Goal: Use online tool/utility: Utilize a website feature to perform a specific function

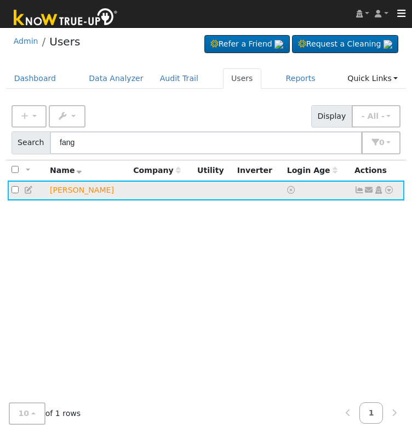
click at [390, 190] on icon at bounding box center [389, 190] width 10 height 8
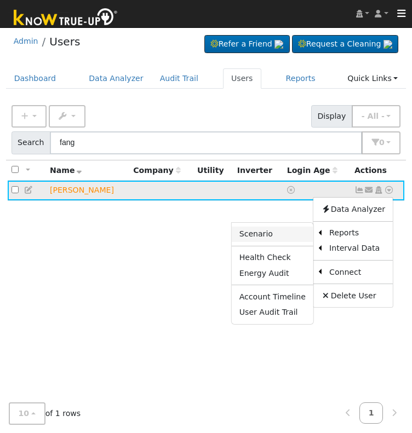
click at [289, 230] on link "Scenario" at bounding box center [273, 234] width 82 height 15
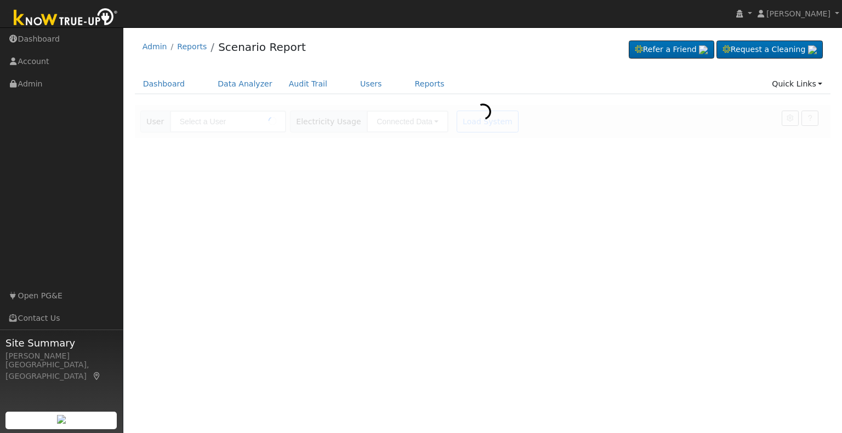
type input "[PERSON_NAME]"
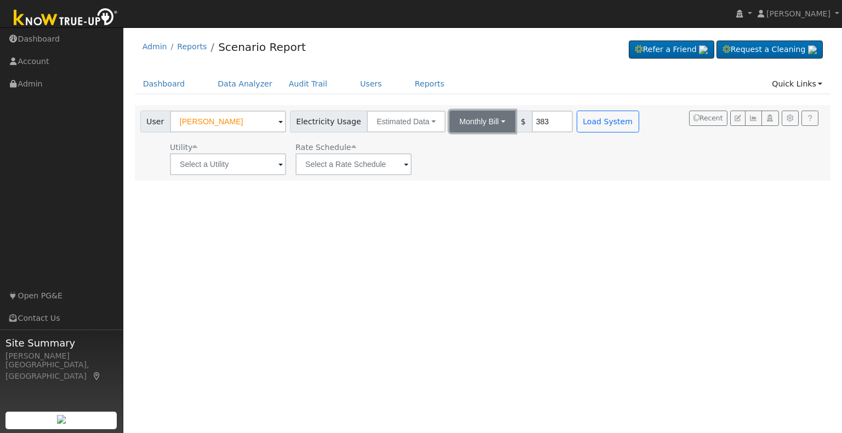
click at [420, 119] on button "Monthly Bill" at bounding box center [482, 122] width 66 height 22
click at [420, 149] on link "Annual Consumption" at bounding box center [468, 145] width 96 height 15
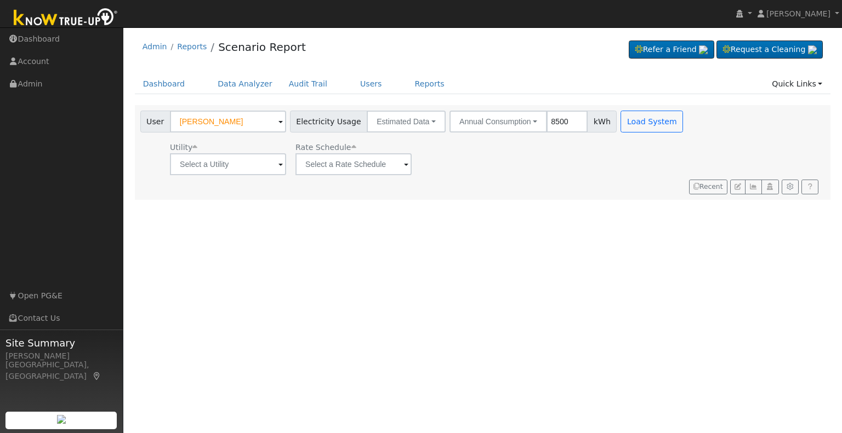
type input "8500"
click at [273, 168] on input "text" at bounding box center [228, 164] width 116 height 22
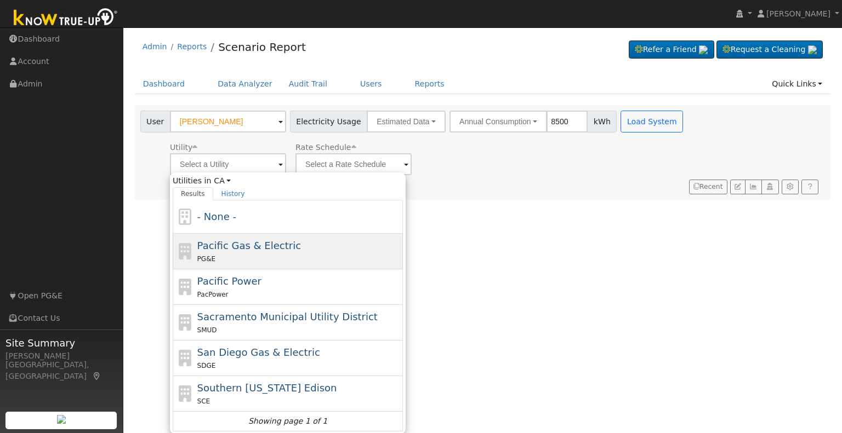
click at [254, 246] on span "Pacific Gas & Electric" at bounding box center [249, 246] width 104 height 12
type input "Pacific Gas & Electric"
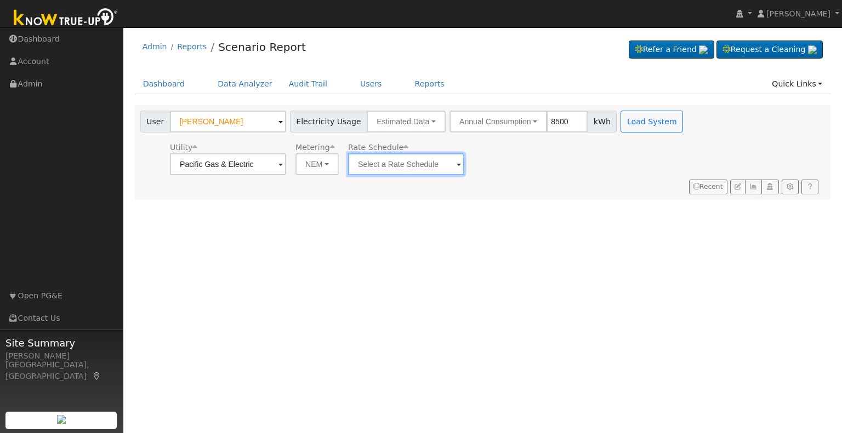
click at [420, 168] on input "text" at bounding box center [406, 164] width 116 height 22
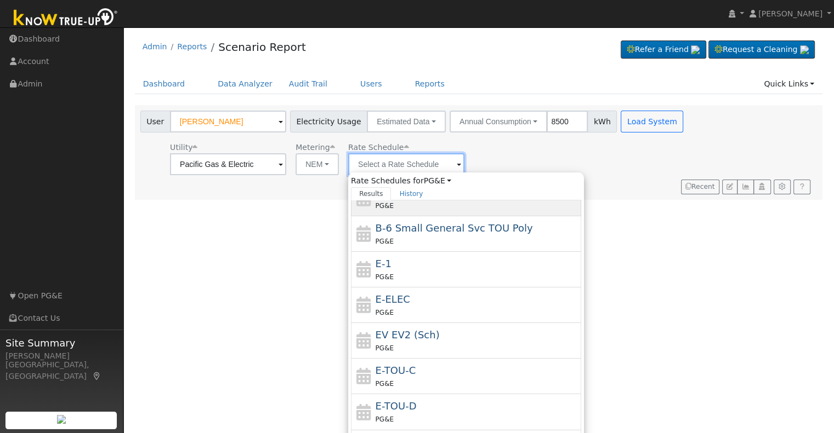
scroll to position [190, 0]
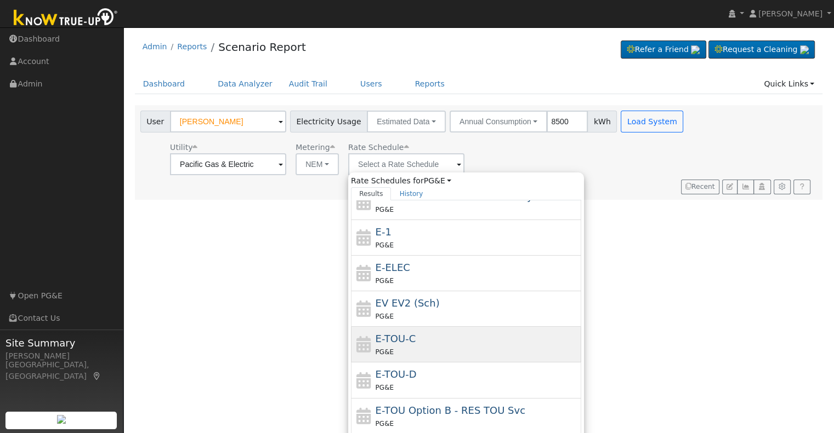
click at [420, 353] on div "PG&E" at bounding box center [476, 352] width 203 height 12
type input "E-TOU-C"
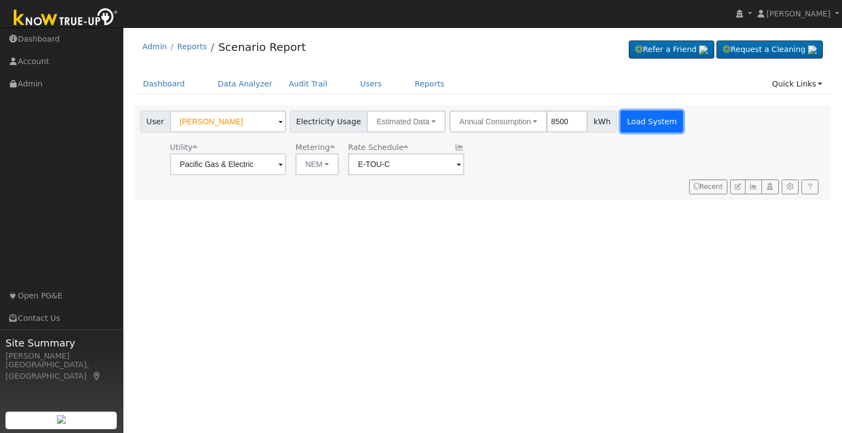
click at [420, 116] on button "Load System" at bounding box center [651, 122] width 62 height 22
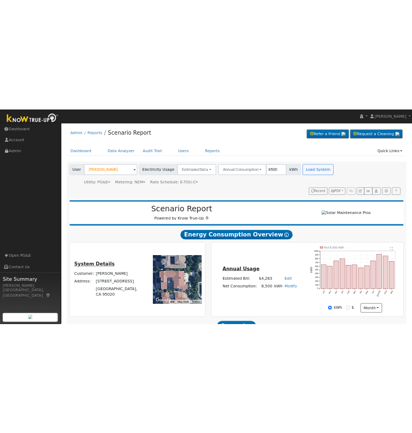
scroll to position [123, 0]
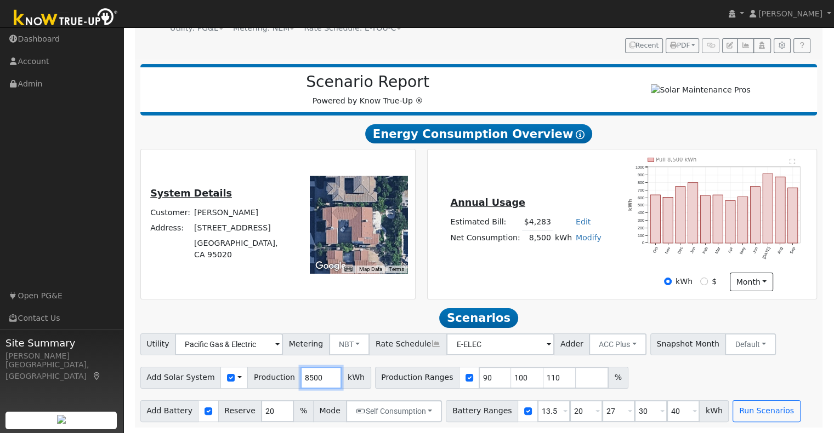
click at [301, 378] on input "8500" at bounding box center [320, 378] width 41 height 22
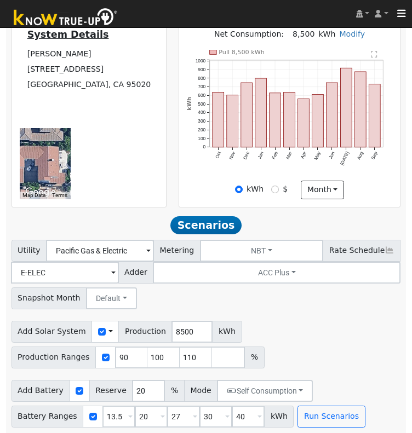
scroll to position [307, 0]
click at [172, 331] on input "8500" at bounding box center [192, 332] width 41 height 22
type input "10679"
click at [102, 361] on input "checkbox" at bounding box center [106, 358] width 8 height 8
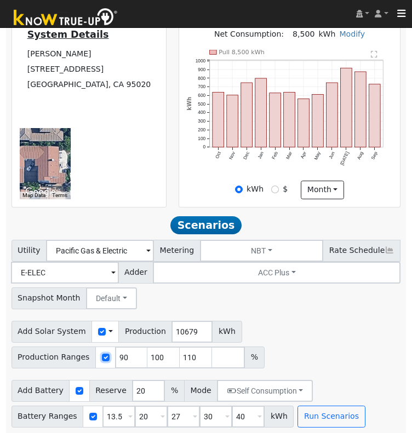
checkbox input "false"
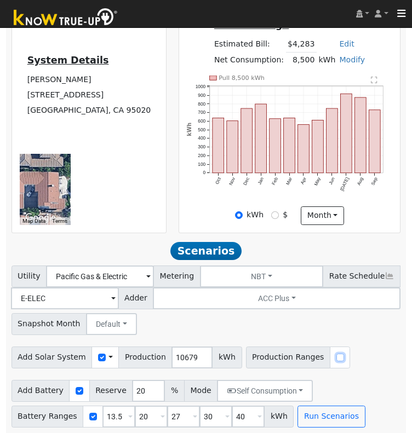
scroll to position [282, 0]
click at [319, 415] on button "Run Scenarios" at bounding box center [331, 417] width 67 height 22
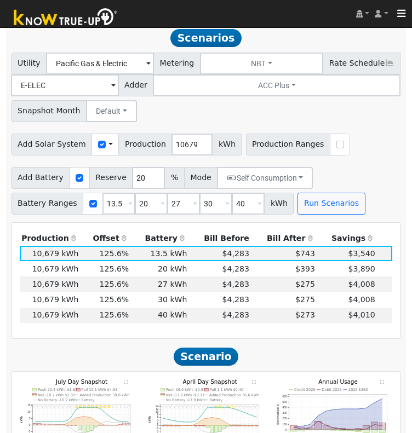
scroll to position [557, 0]
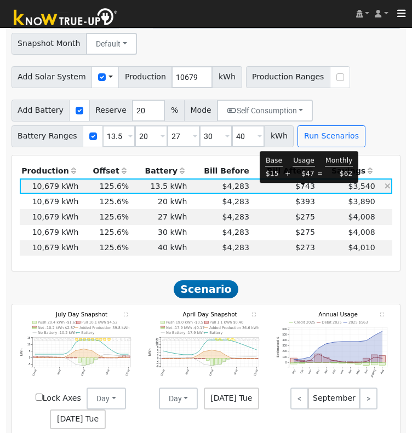
click at [303, 191] on span "$743" at bounding box center [305, 186] width 20 height 9
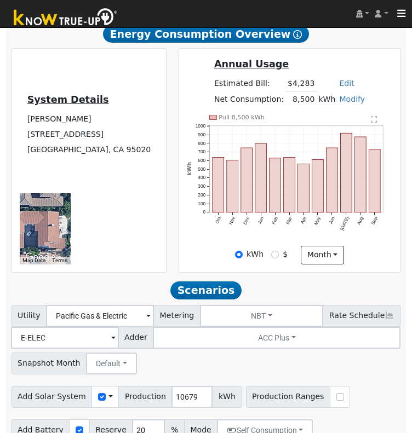
scroll to position [0, 0]
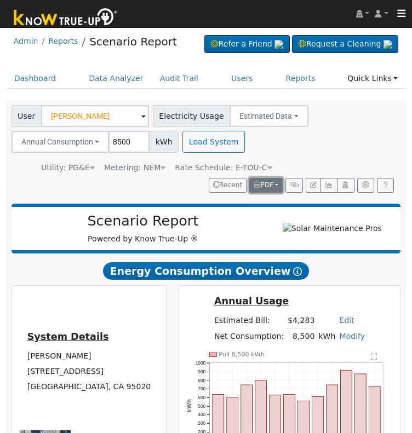
click at [270, 187] on span "PDF" at bounding box center [264, 185] width 20 height 8
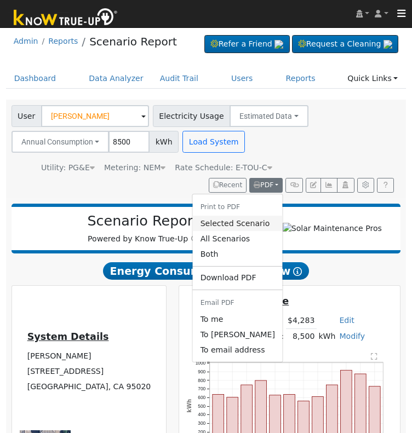
click at [252, 228] on link "Selected Scenario" at bounding box center [238, 223] width 90 height 15
